Goal: Information Seeking & Learning: Compare options

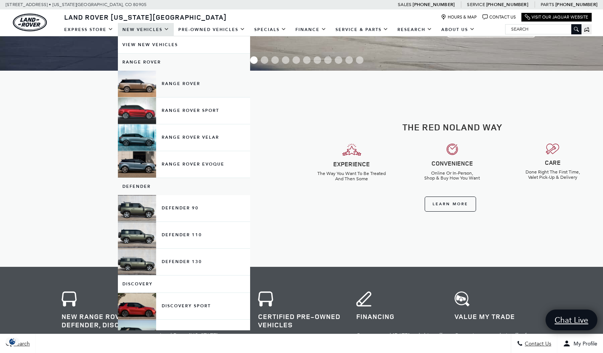
click at [177, 80] on link "Range Rover" at bounding box center [184, 84] width 132 height 26
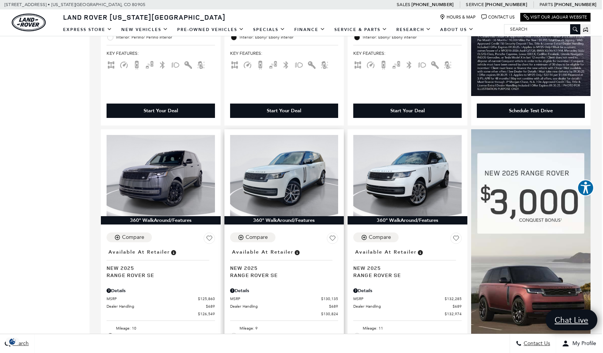
scroll to position [423, 1]
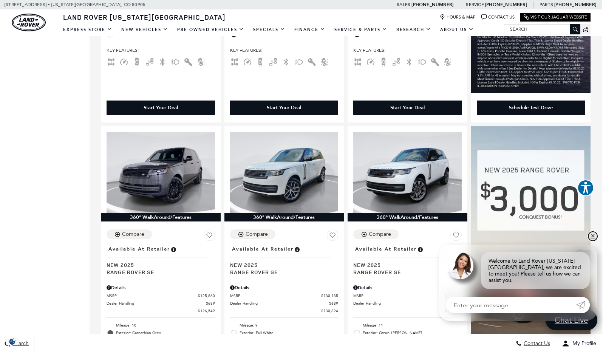
click at [593, 241] on link "✕" at bounding box center [592, 236] width 9 height 9
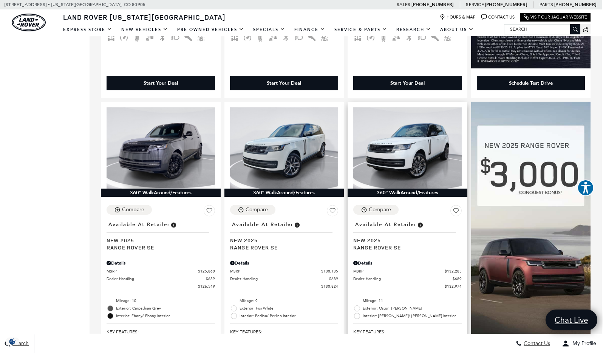
scroll to position [448, 1]
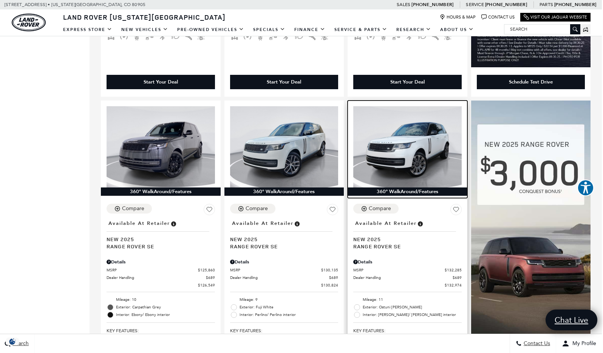
click at [390, 147] on img at bounding box center [407, 146] width 108 height 81
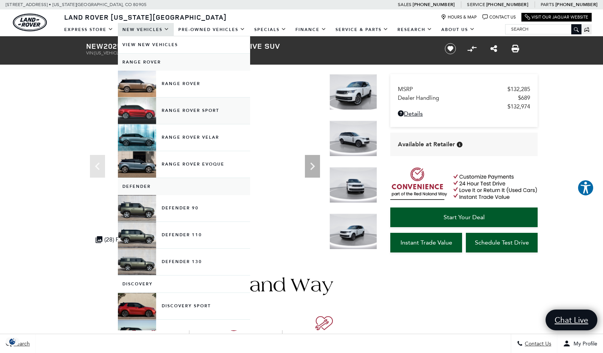
click at [178, 116] on link "Range Rover Sport" at bounding box center [184, 110] width 132 height 26
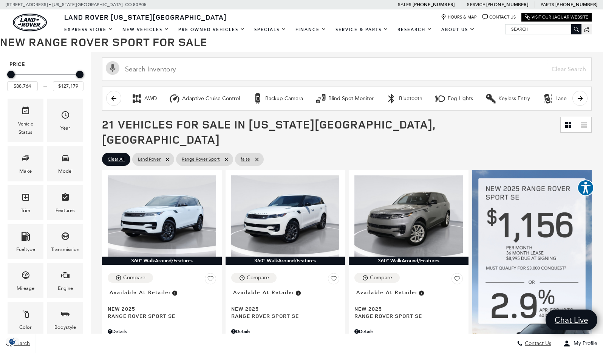
scroll to position [73, 0]
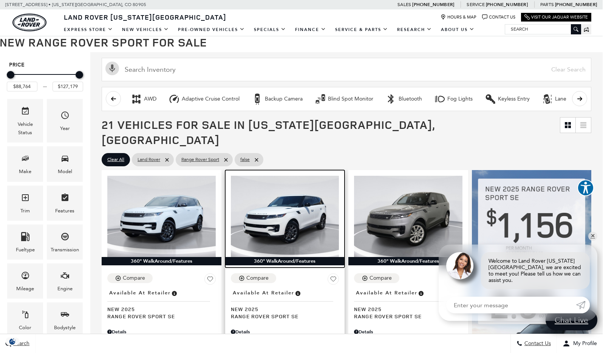
click at [267, 208] on img at bounding box center [285, 216] width 108 height 81
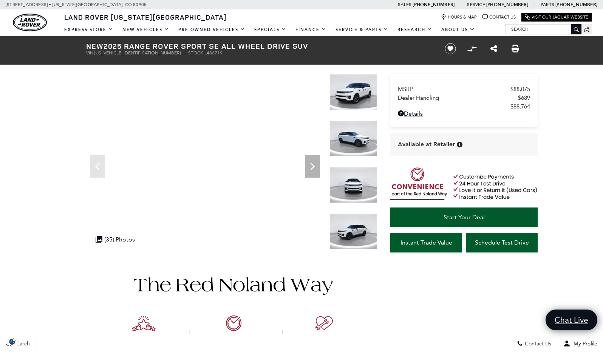
click at [361, 85] on img at bounding box center [353, 92] width 48 height 36
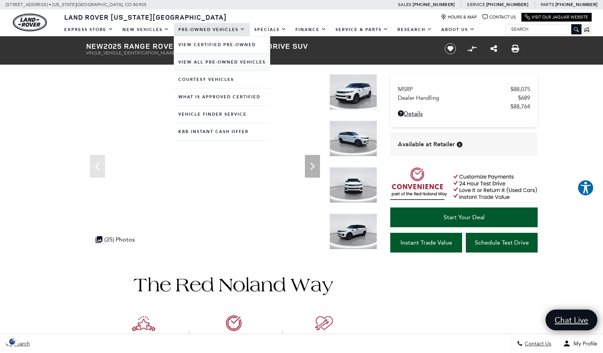
click at [209, 65] on link "View All Pre-Owned Vehicles" at bounding box center [222, 62] width 96 height 17
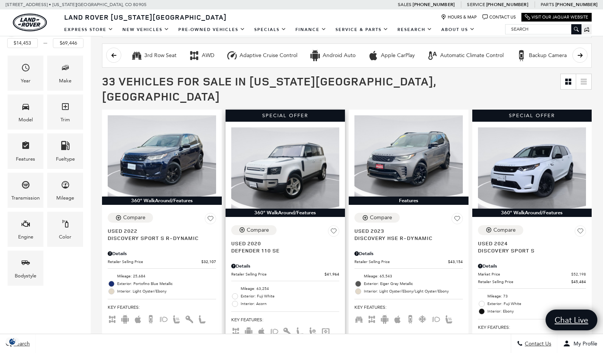
scroll to position [129, 0]
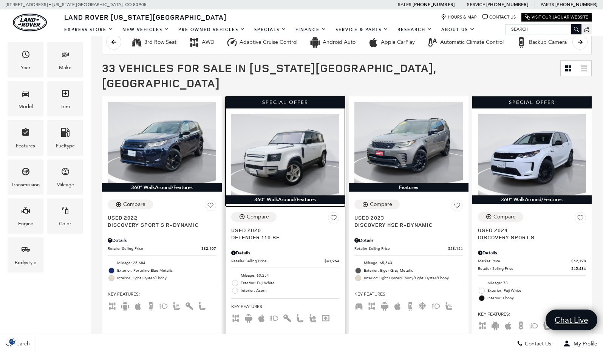
click at [307, 156] on img at bounding box center [285, 154] width 108 height 81
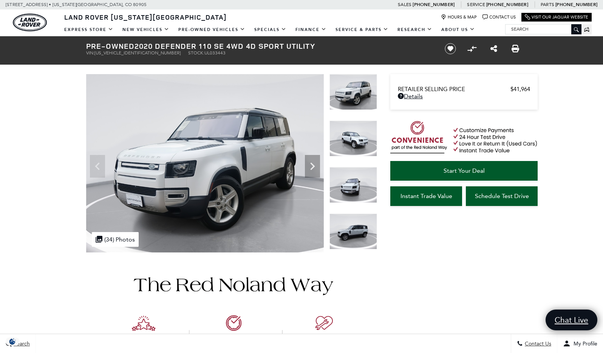
click at [351, 144] on img at bounding box center [353, 138] width 48 height 36
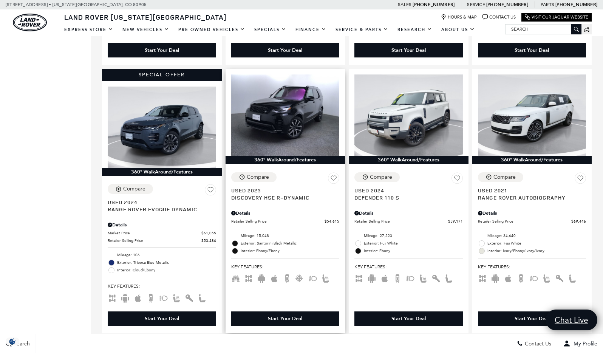
scroll to position [697, 0]
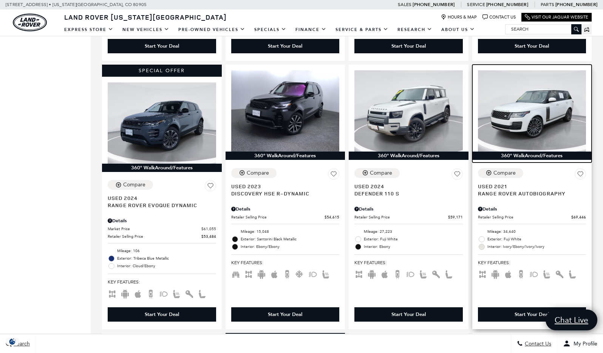
click at [537, 102] on img at bounding box center [532, 110] width 108 height 81
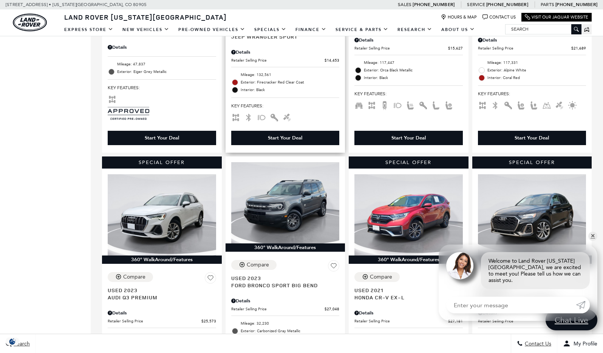
scroll to position [1134, 0]
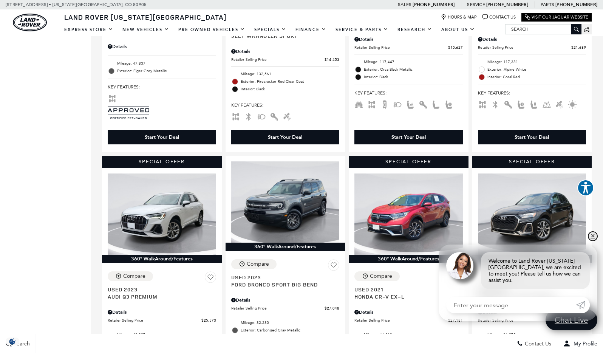
click at [593, 241] on link "✕" at bounding box center [592, 236] width 9 height 9
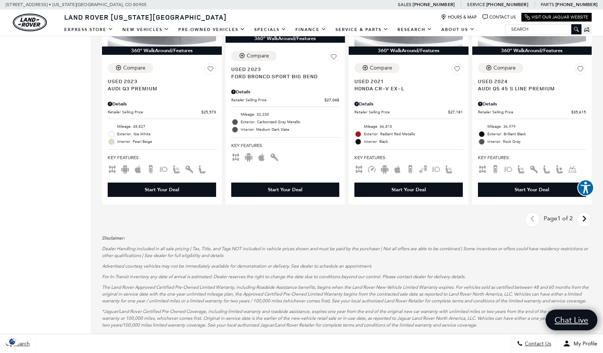
scroll to position [1343, 0]
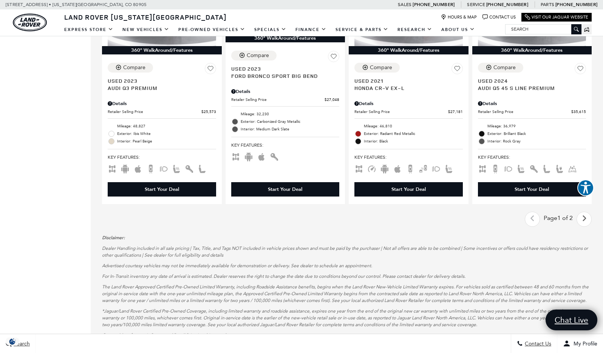
click at [586, 212] on icon "next page" at bounding box center [584, 218] width 5 height 12
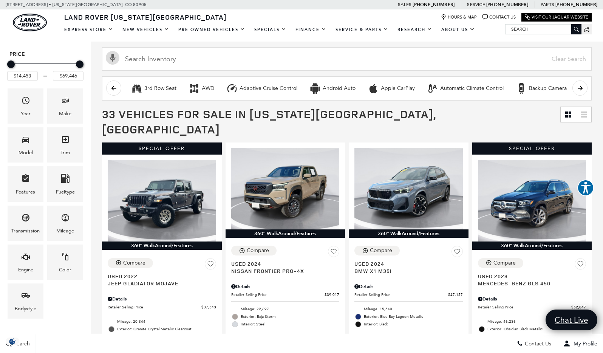
scroll to position [102, 0]
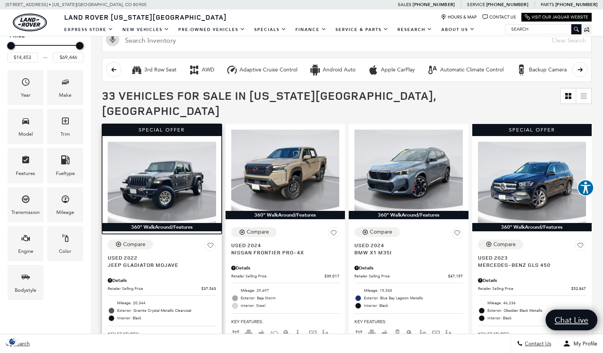
click at [188, 181] on img at bounding box center [162, 182] width 108 height 81
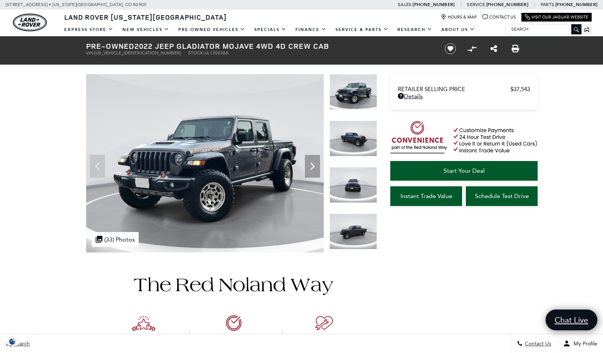
click at [346, 99] on img at bounding box center [353, 92] width 48 height 36
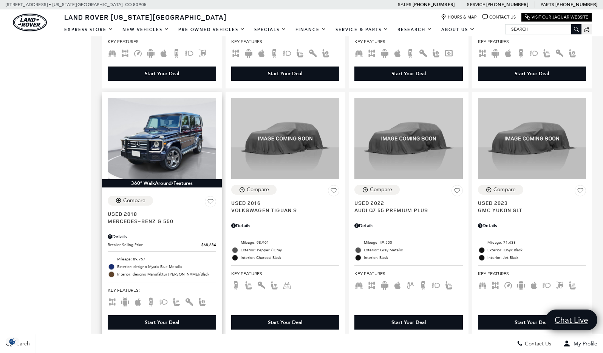
scroll to position [642, 0]
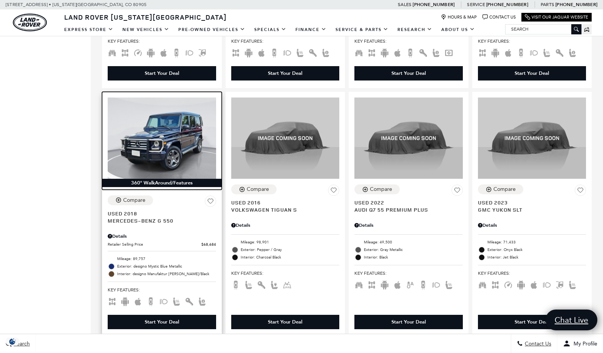
click at [187, 130] on img at bounding box center [162, 137] width 108 height 81
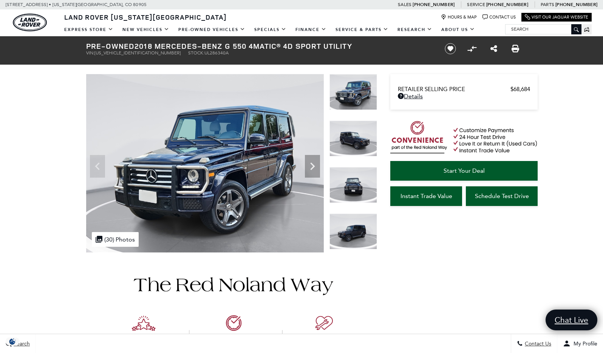
click at [352, 97] on img at bounding box center [353, 92] width 48 height 36
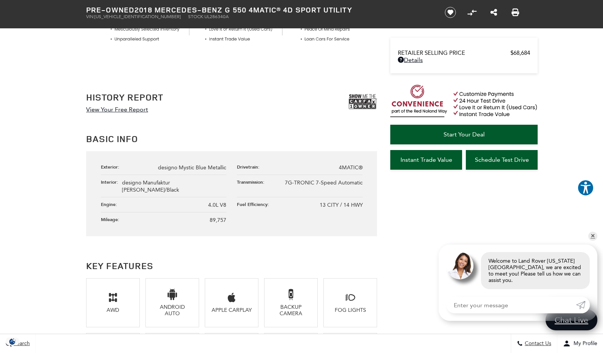
scroll to position [358, 0]
click at [361, 101] on img at bounding box center [363, 103] width 28 height 19
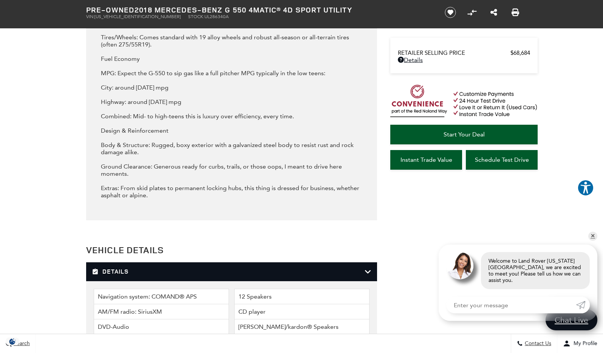
scroll to position [1350, 0]
